Goal: Information Seeking & Learning: Find specific fact

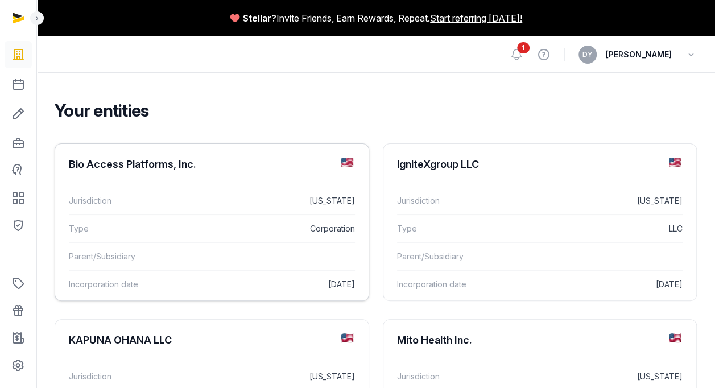
scroll to position [57, 0]
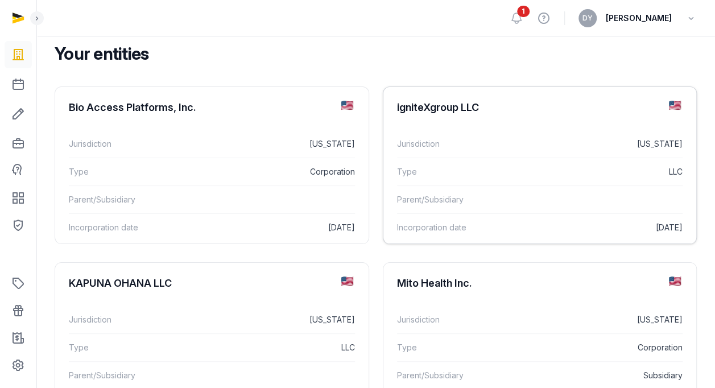
click at [465, 115] on div "igniteXgroup LLC" at bounding box center [539, 107] width 313 height 41
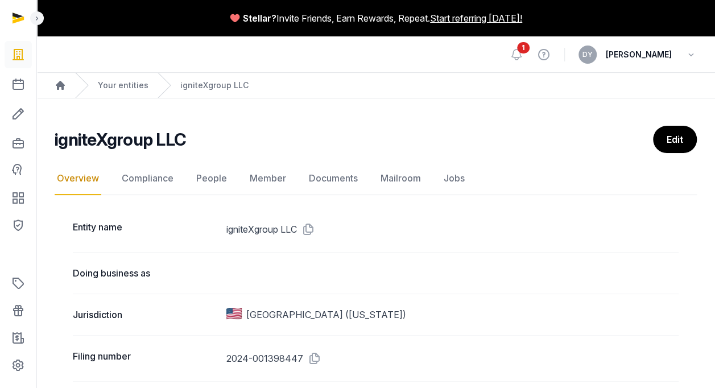
scroll to position [227, 0]
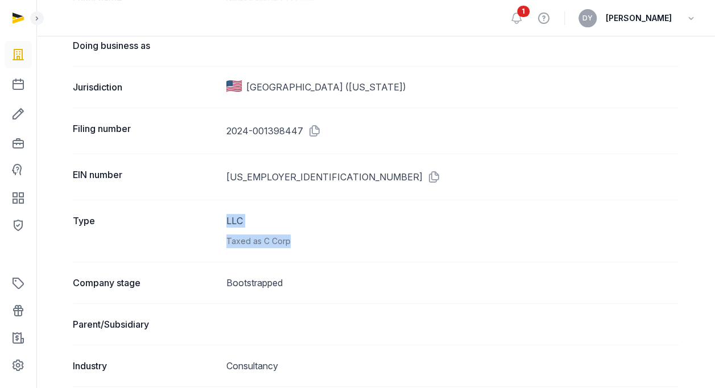
drag, startPoint x: 325, startPoint y: 242, endPoint x: 225, endPoint y: 217, distance: 102.7
click at [225, 217] on div "Type LLC Taxed as C Corp" at bounding box center [375, 231] width 605 height 62
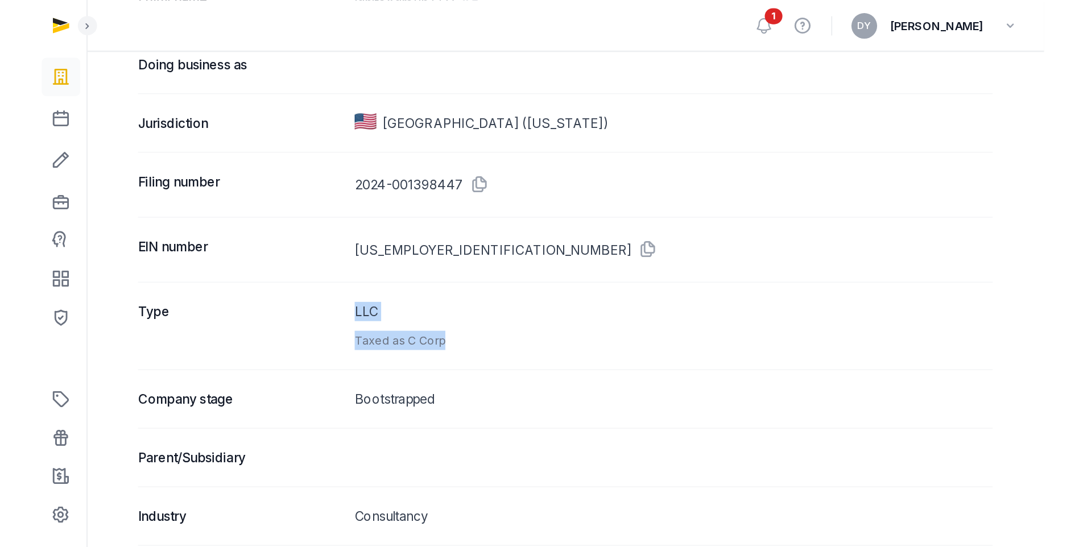
scroll to position [57, 0]
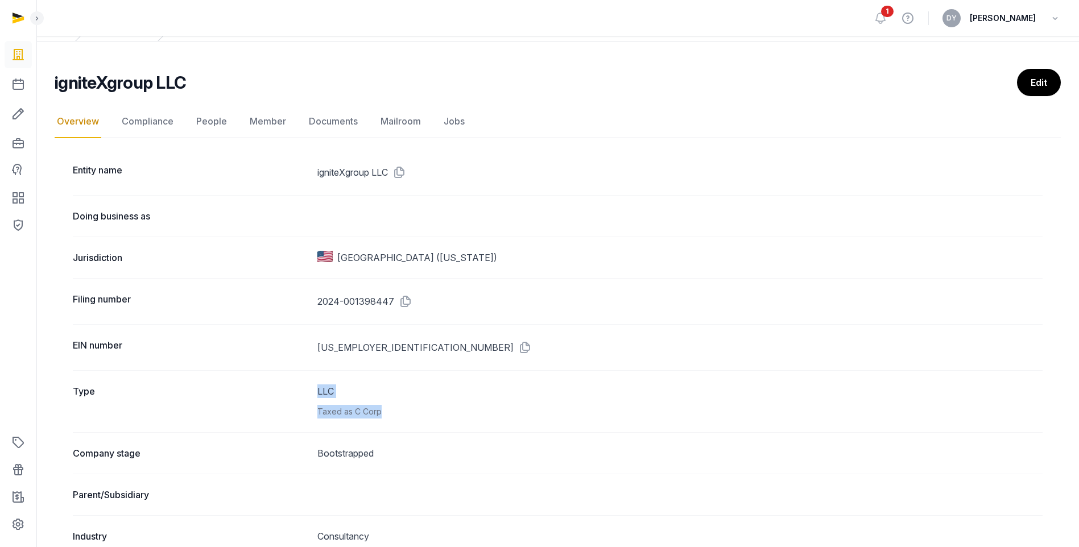
click at [419, 387] on div "Type LLC Taxed as C Corp" at bounding box center [557, 401] width 969 height 62
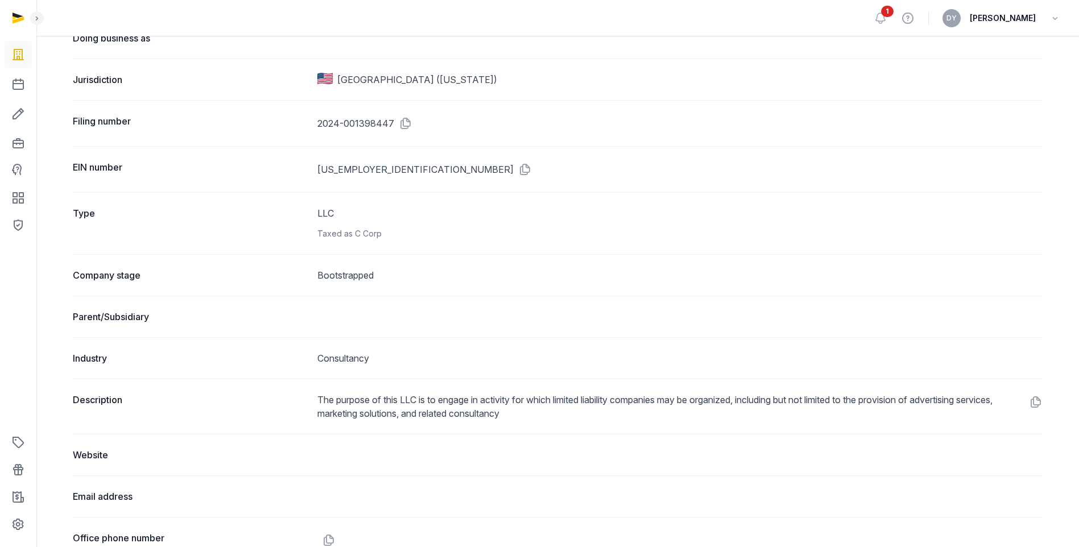
scroll to position [292, 0]
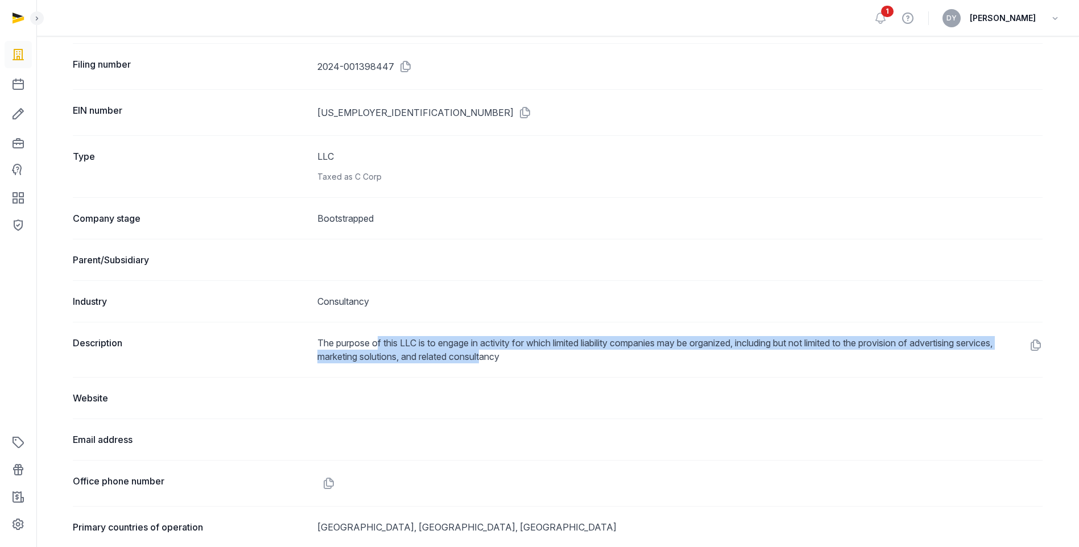
drag, startPoint x: 530, startPoint y: 359, endPoint x: 377, endPoint y: 347, distance: 153.4
click at [377, 347] on dd "The purpose of this LLC is to engage in activity for which limited liability co…" at bounding box center [679, 349] width 725 height 27
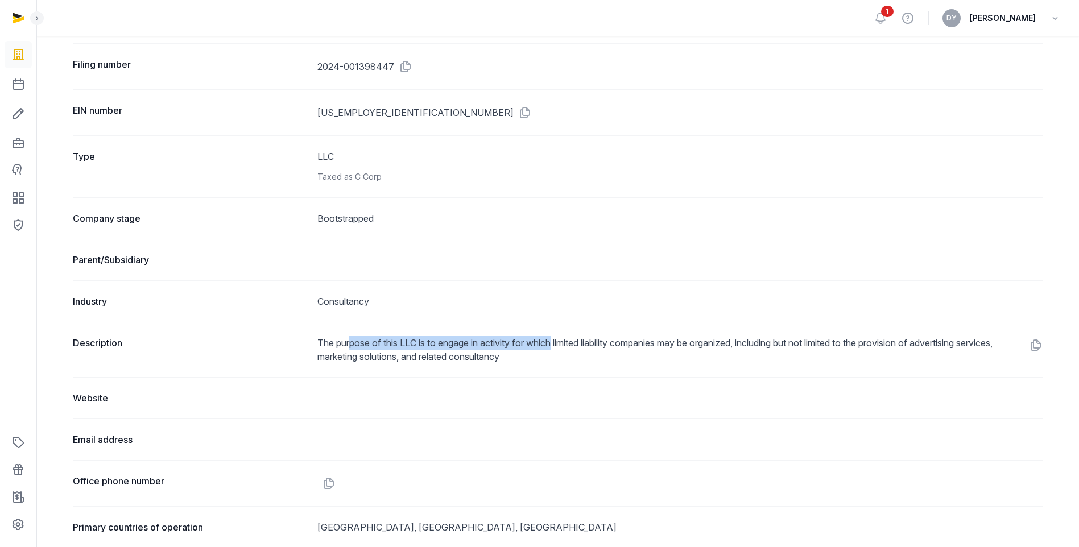
drag, startPoint x: 422, startPoint y: 346, endPoint x: 560, endPoint y: 347, distance: 137.6
click at [560, 347] on dd "The purpose of this LLC is to engage in activity for which limited liability co…" at bounding box center [679, 349] width 725 height 27
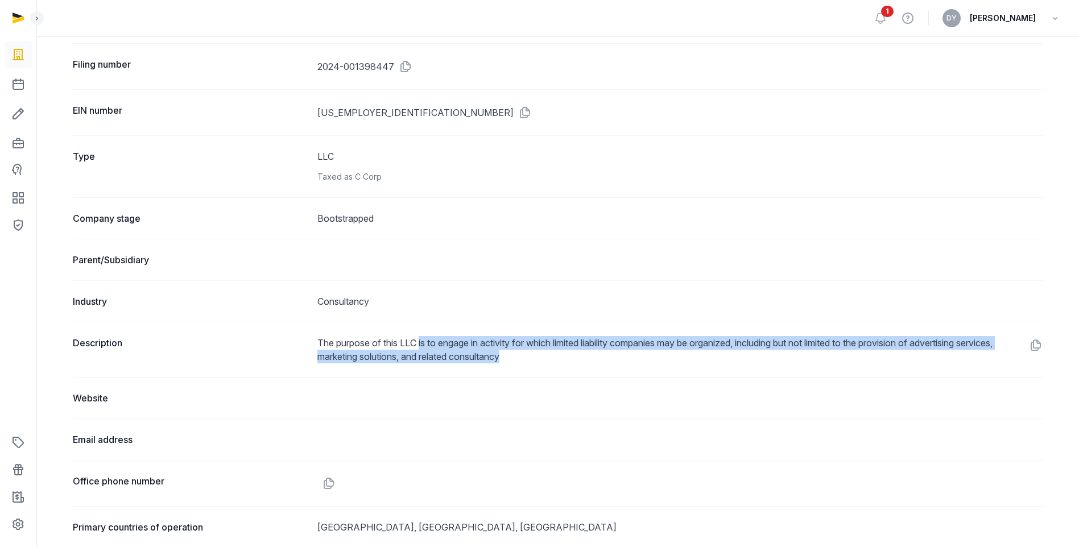
drag, startPoint x: 561, startPoint y: 360, endPoint x: 419, endPoint y: 346, distance: 142.3
click at [419, 346] on dd "The purpose of this LLC is to engage in activity for which limited liability co…" at bounding box center [679, 349] width 725 height 27
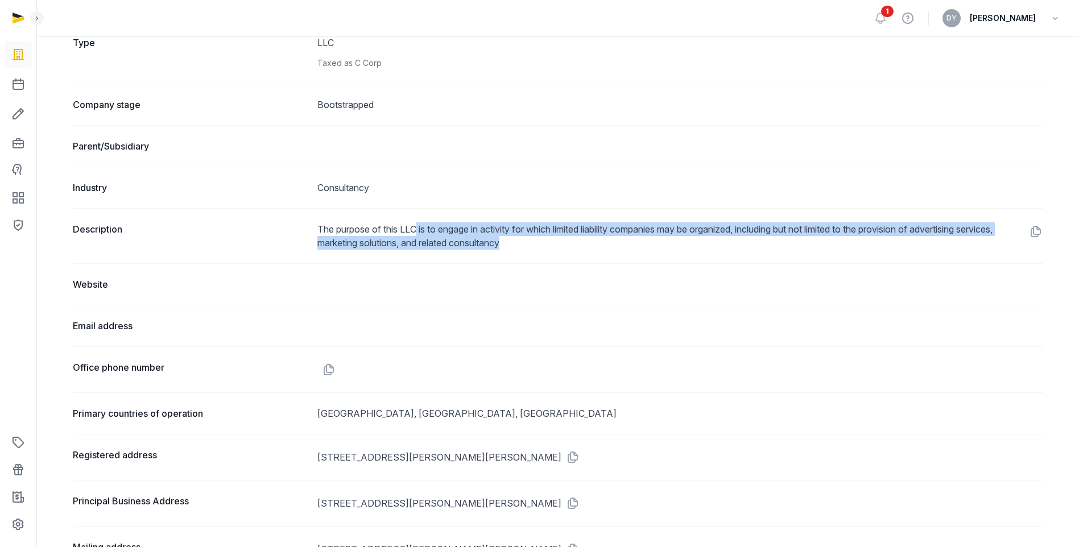
scroll to position [462, 0]
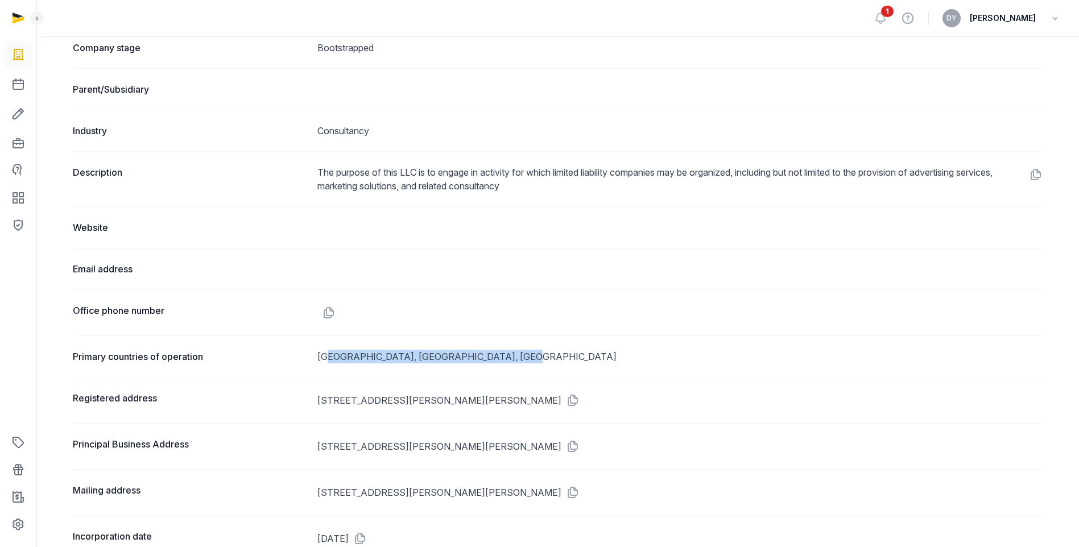
drag, startPoint x: 327, startPoint y: 364, endPoint x: 508, endPoint y: 360, distance: 181.4
click at [508, 360] on div "Primary countries of operation [GEOGRAPHIC_DATA], [GEOGRAPHIC_DATA], [GEOGRAPHI…" at bounding box center [557, 356] width 969 height 42
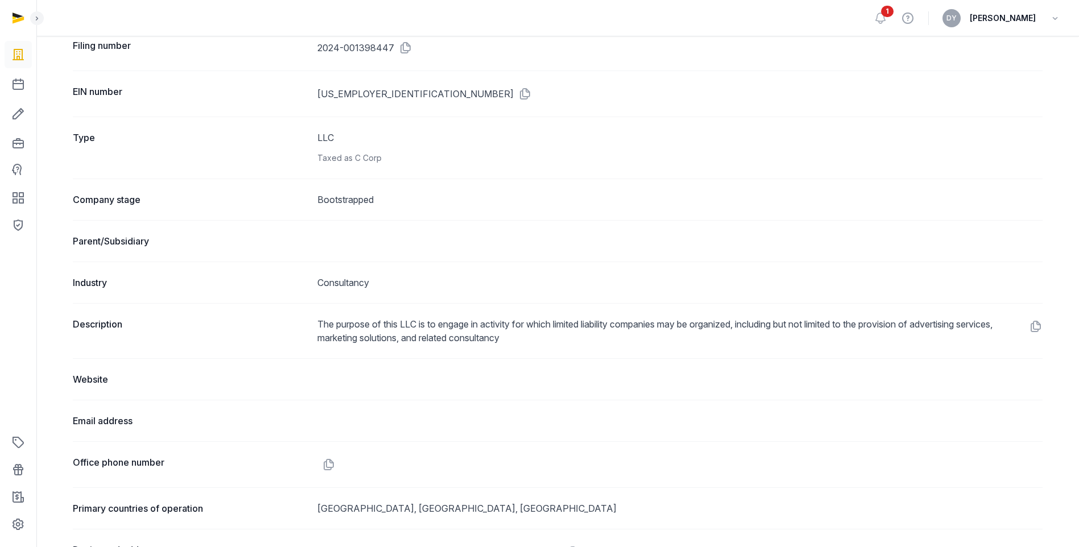
scroll to position [0, 0]
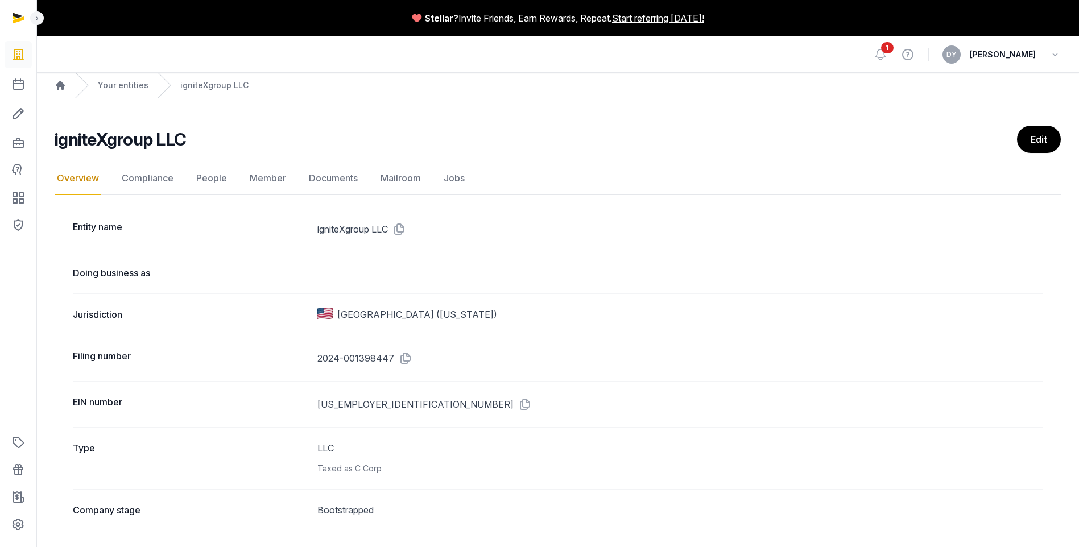
drag, startPoint x: 425, startPoint y: 507, endPoint x: 347, endPoint y: 215, distance: 301.2
click at [143, 179] on link "Compliance" at bounding box center [147, 178] width 56 height 33
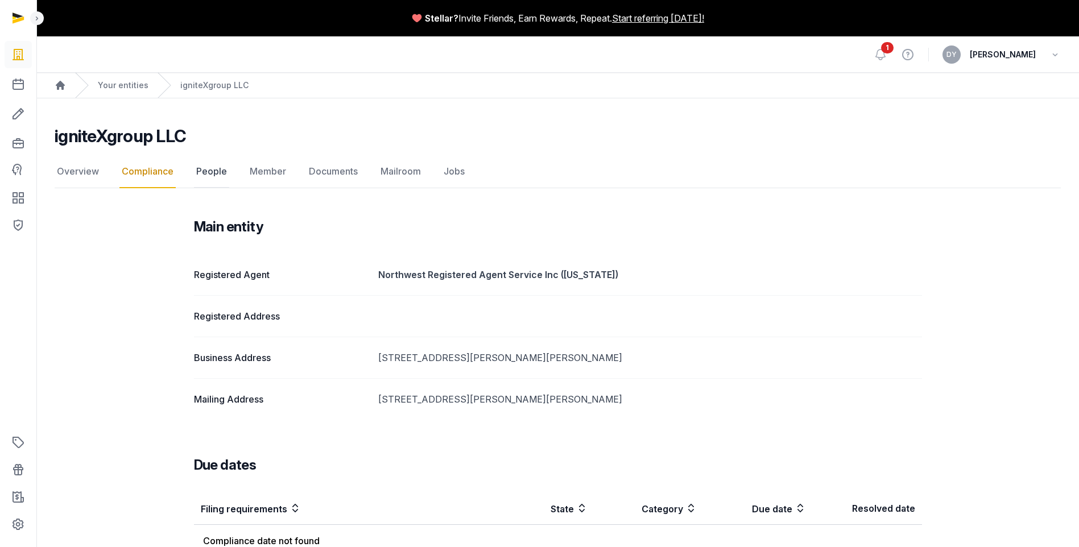
click at [215, 171] on link "People" at bounding box center [211, 171] width 35 height 33
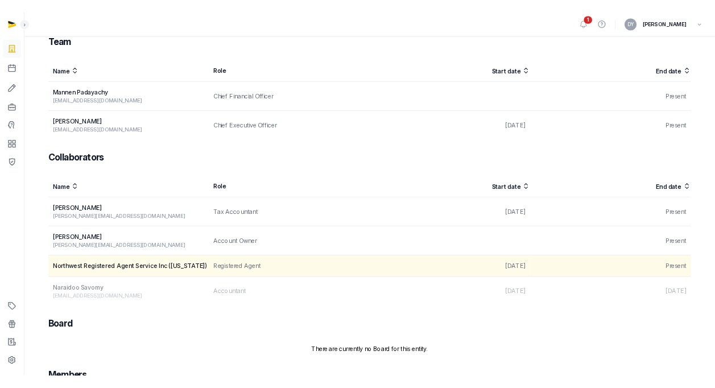
scroll to position [114, 0]
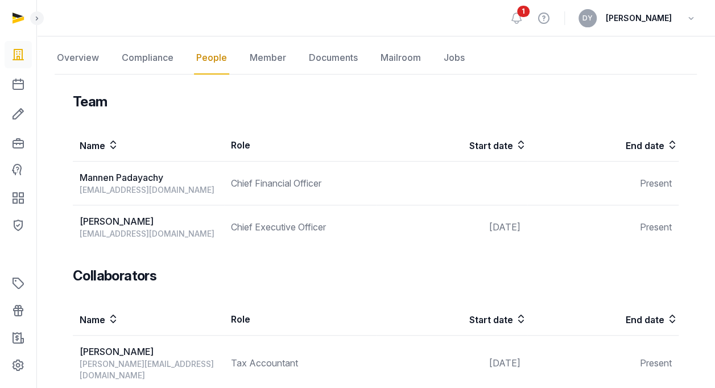
drag, startPoint x: 157, startPoint y: 223, endPoint x: 63, endPoint y: 218, distance: 94.5
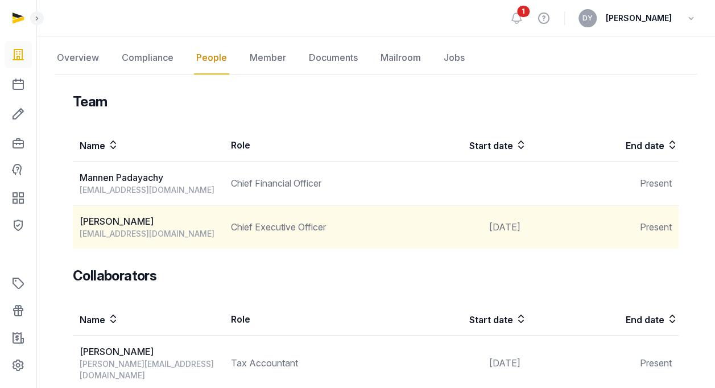
drag, startPoint x: 154, startPoint y: 219, endPoint x: 75, endPoint y: 222, distance: 78.5
click at [75, 222] on td "[PERSON_NAME] [EMAIL_ADDRESS][DOMAIN_NAME]" at bounding box center [148, 227] width 151 height 44
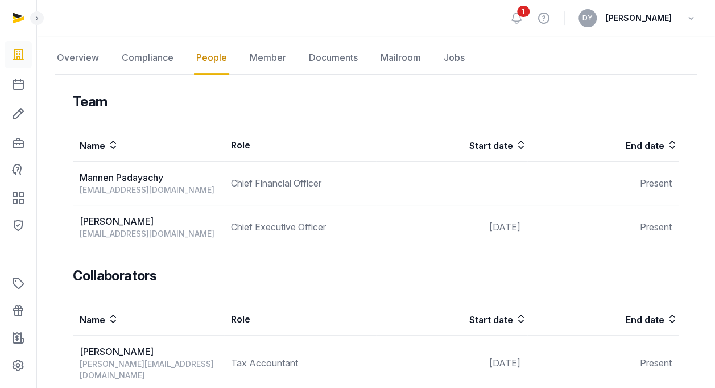
copy div "[PERSON_NAME]"
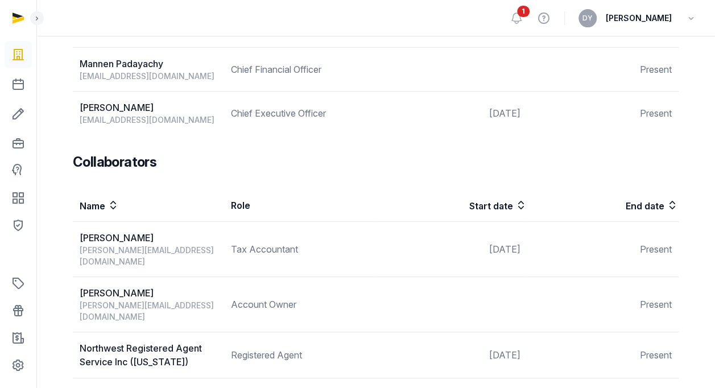
click at [174, 140] on div "Team Name Role Start date End date [PERSON_NAME] [EMAIL_ADDRESS][DOMAIN_NAME] C…" at bounding box center [375, 347] width 605 height 737
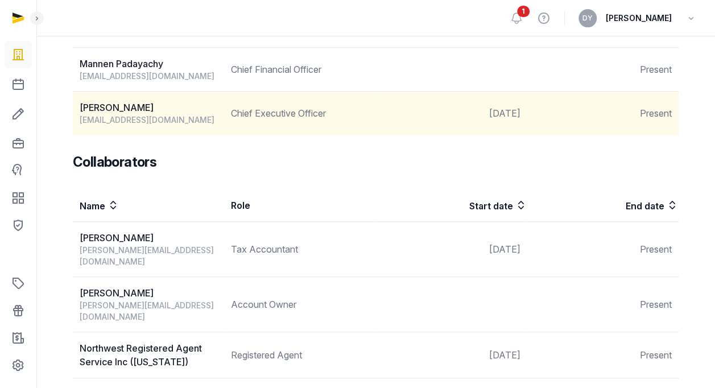
scroll to position [171, 0]
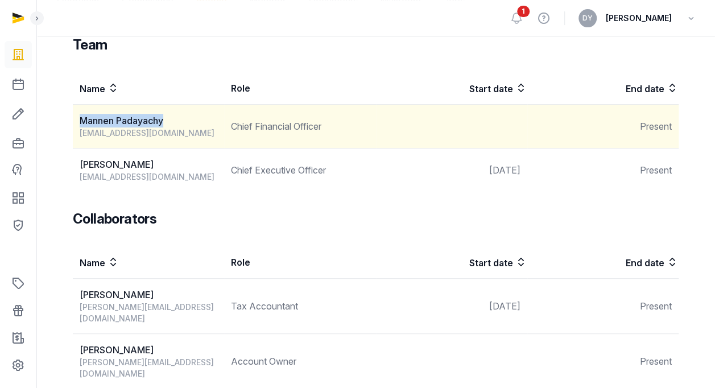
drag, startPoint x: 172, startPoint y: 119, endPoint x: 83, endPoint y: 118, distance: 88.7
click at [83, 118] on div "Mannen Padayachy" at bounding box center [152, 121] width 144 height 14
copy div "Mannen Padayachy"
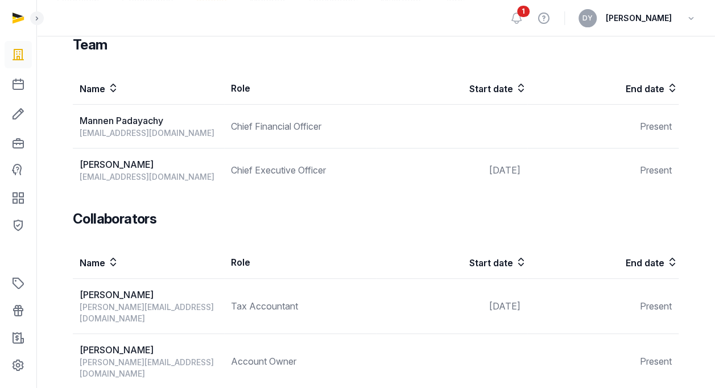
click at [378, 63] on div "Team Name Role Start date End date [PERSON_NAME] [EMAIL_ADDRESS][DOMAIN_NAME] C…" at bounding box center [375, 114] width 605 height 156
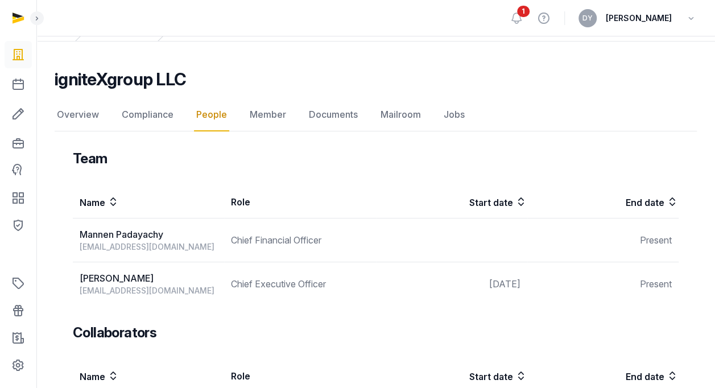
scroll to position [0, 0]
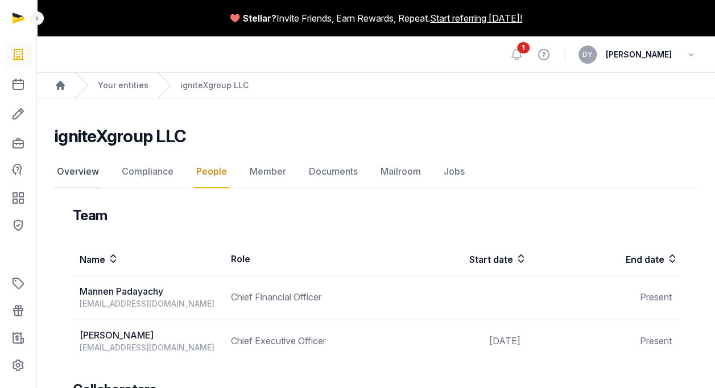
click at [74, 170] on link "Overview" at bounding box center [78, 171] width 47 height 33
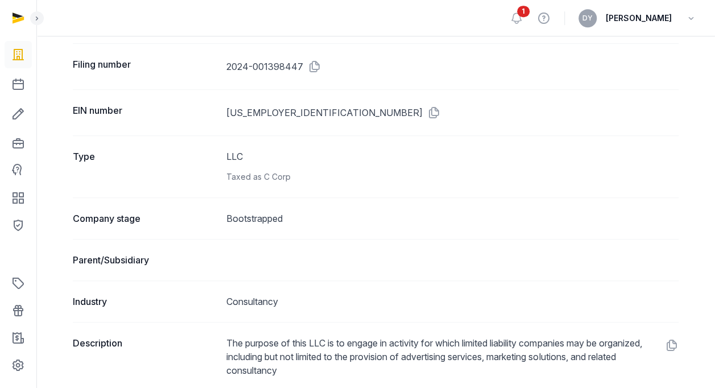
scroll to position [121, 0]
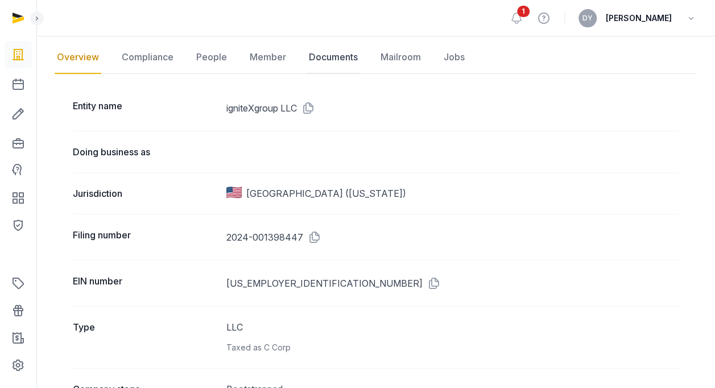
click at [335, 60] on link "Documents" at bounding box center [332, 57] width 53 height 33
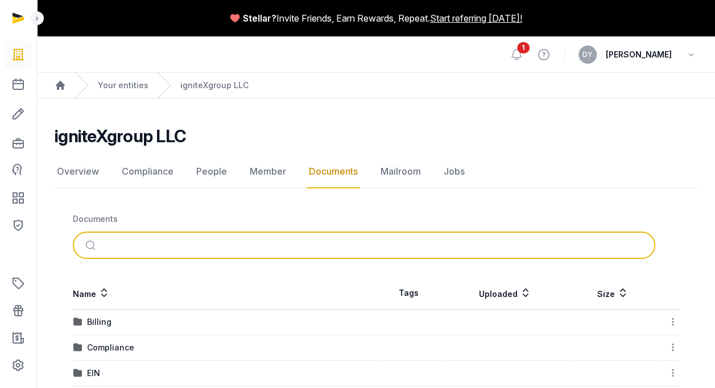
click at [256, 248] on input "search" at bounding box center [377, 245] width 544 height 25
type input "****"
click at [78, 233] on button "submit" at bounding box center [91, 245] width 27 height 25
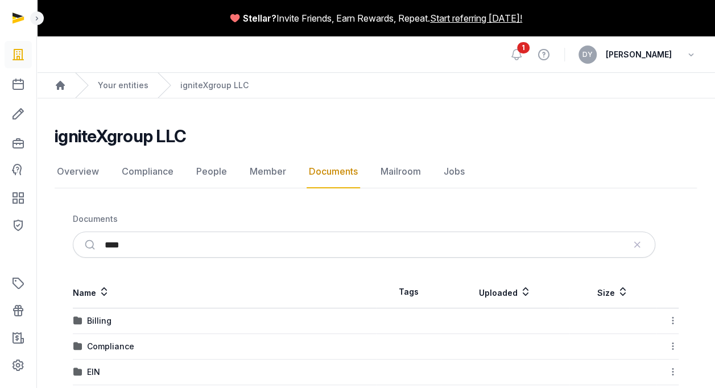
scroll to position [114, 0]
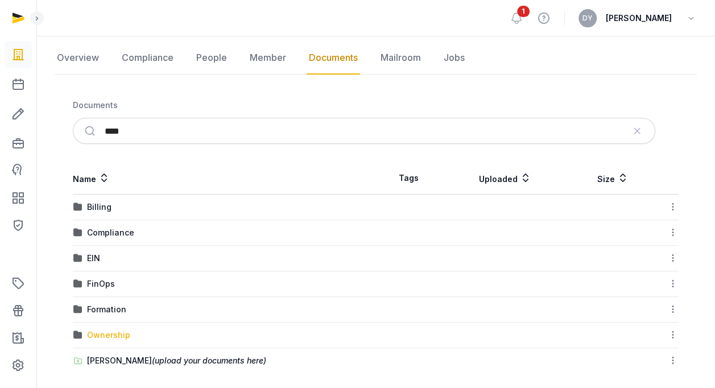
click at [111, 333] on div "Ownership" at bounding box center [108, 334] width 43 height 11
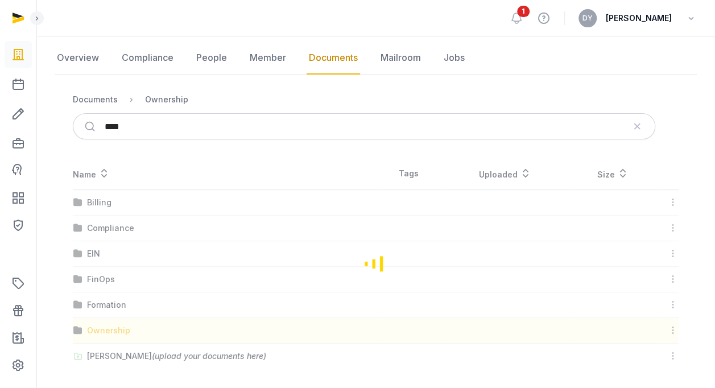
scroll to position [0, 0]
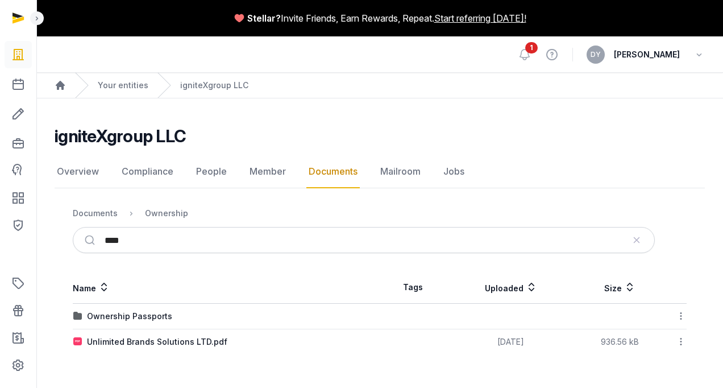
click at [320, 169] on link "Documents" at bounding box center [332, 171] width 53 height 33
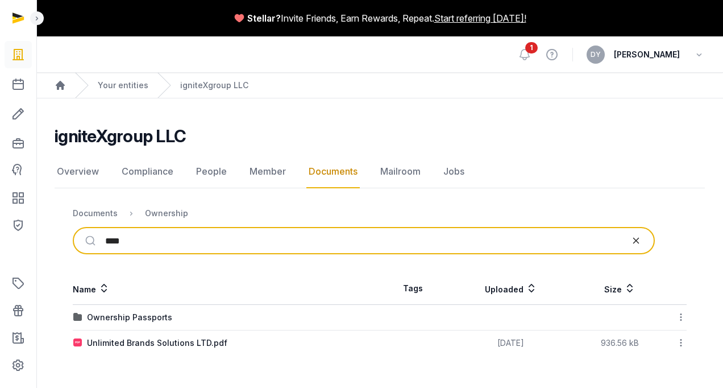
click at [632, 240] on icon "reset" at bounding box center [636, 240] width 11 height 10
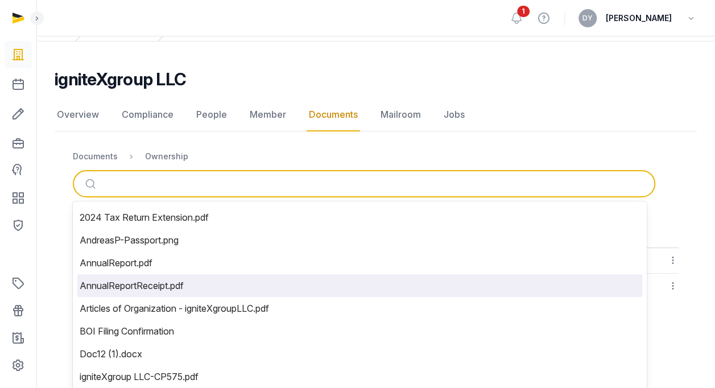
scroll to position [107, 0]
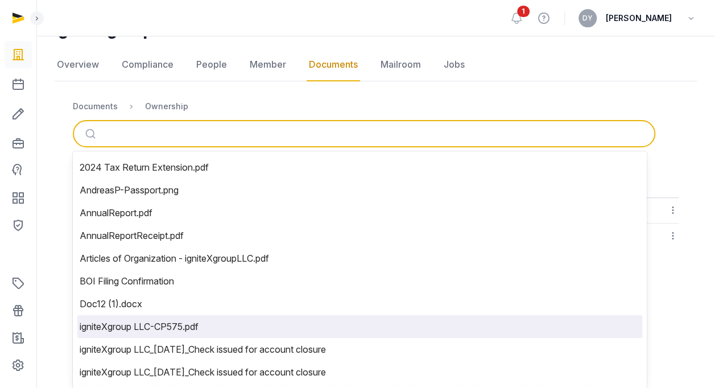
click at [238, 324] on li "igniteXgroup LLC-CP575.pdf" at bounding box center [359, 326] width 565 height 23
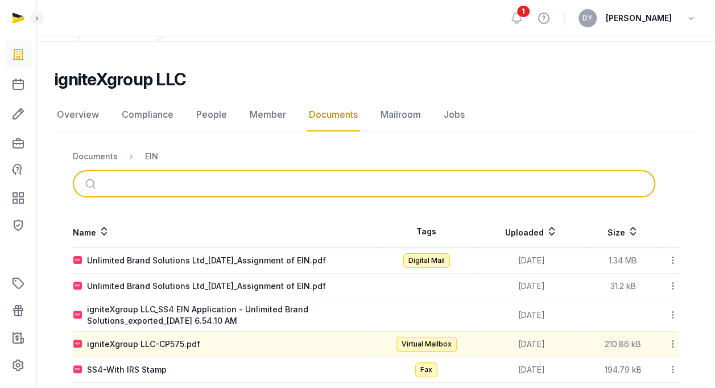
scroll to position [114, 0]
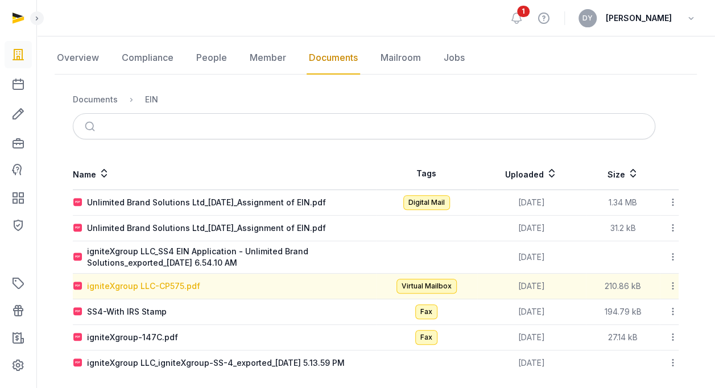
click at [168, 283] on div "igniteXgroup LLC-CP575.pdf" at bounding box center [143, 285] width 113 height 11
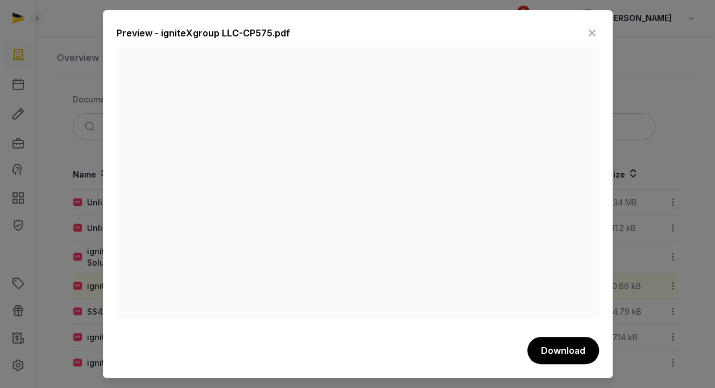
click at [594, 32] on icon at bounding box center [592, 33] width 14 height 18
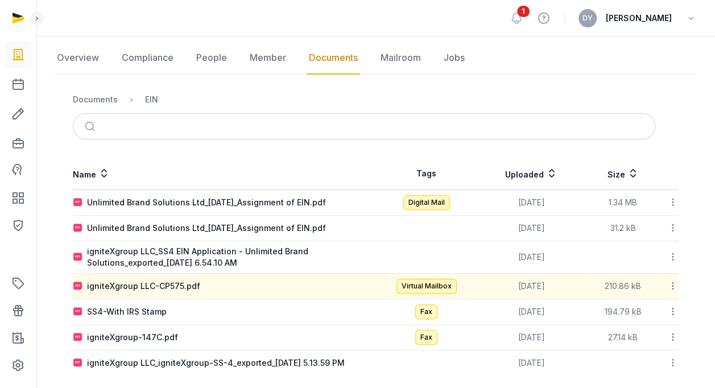
scroll to position [122, 0]
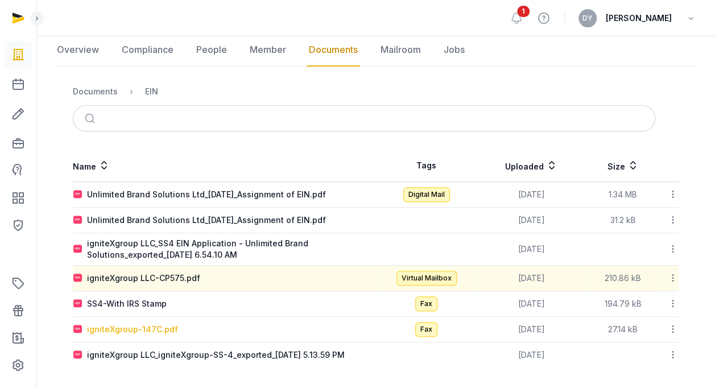
click at [127, 326] on div "igniteXgroup-147C.pdf" at bounding box center [132, 328] width 91 height 11
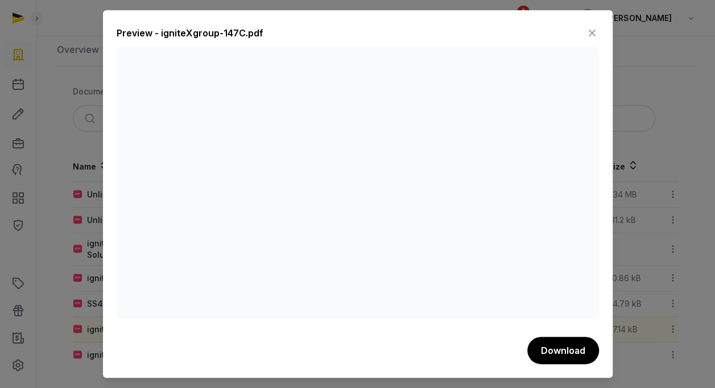
click at [591, 25] on icon at bounding box center [592, 33] width 14 height 18
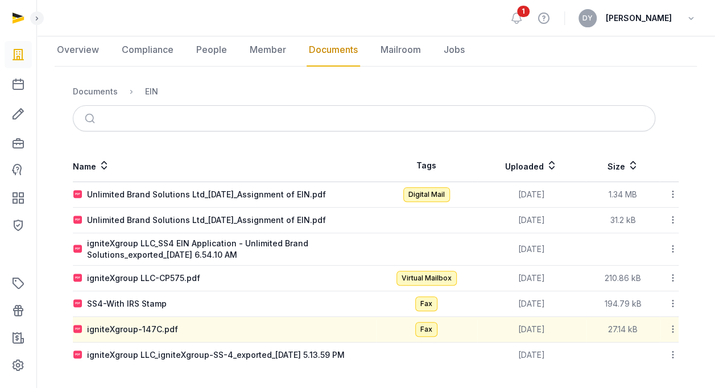
click at [151, 358] on td "igniteXgroup LLC_igniteXgroup-SS-4_exported_[DATE] 5.13.59 PM" at bounding box center [224, 355] width 303 height 26
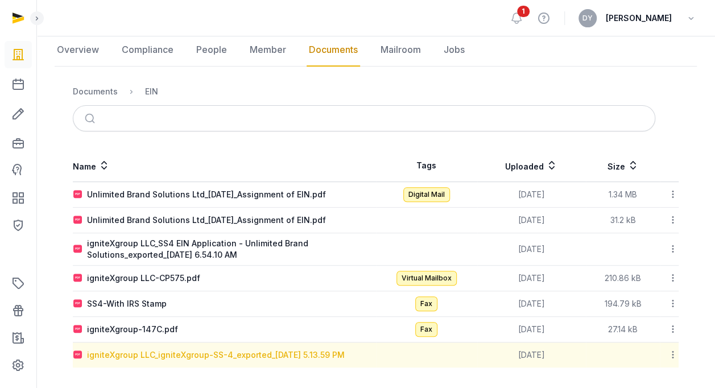
click at [151, 354] on div "igniteXgroup LLC_igniteXgroup-SS-4_exported_[DATE] 5.13.59 PM" at bounding box center [216, 354] width 258 height 11
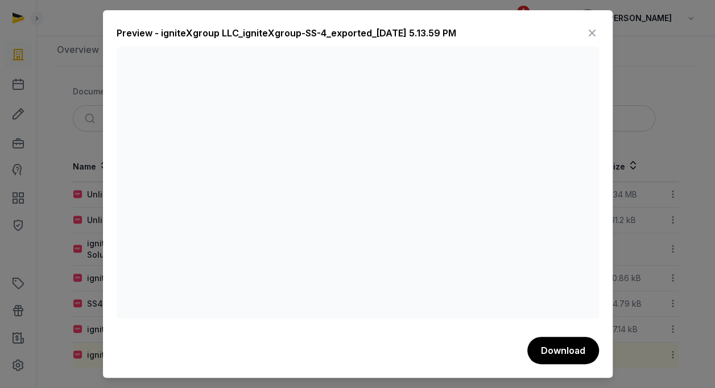
click at [590, 36] on icon at bounding box center [592, 33] width 14 height 18
